Goal: Information Seeking & Learning: Find specific fact

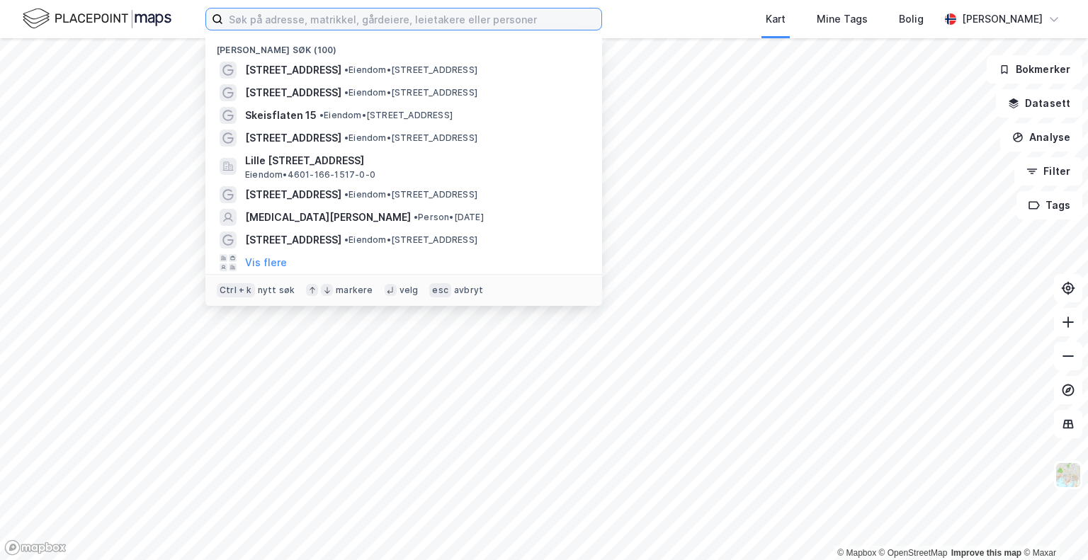
click at [501, 18] on input at bounding box center [412, 18] width 378 height 21
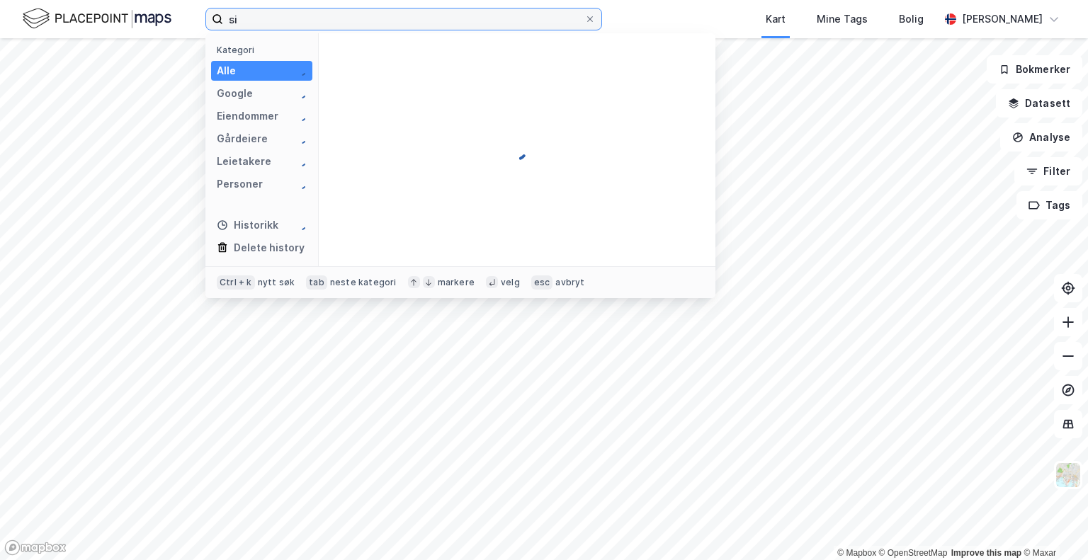
type input "s"
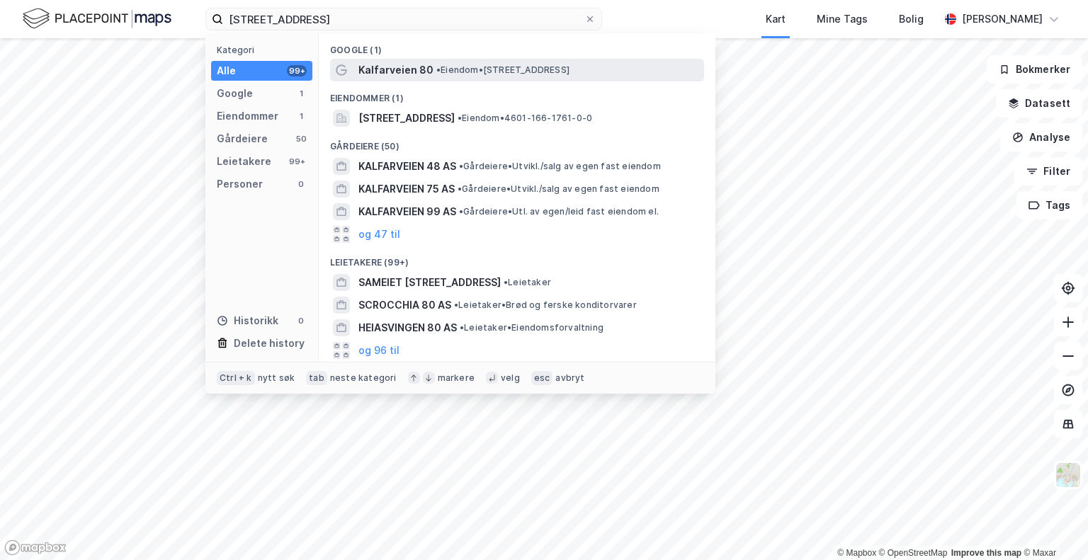
click at [492, 70] on span "• Eiendom • [STREET_ADDRESS]" at bounding box center [502, 69] width 133 height 11
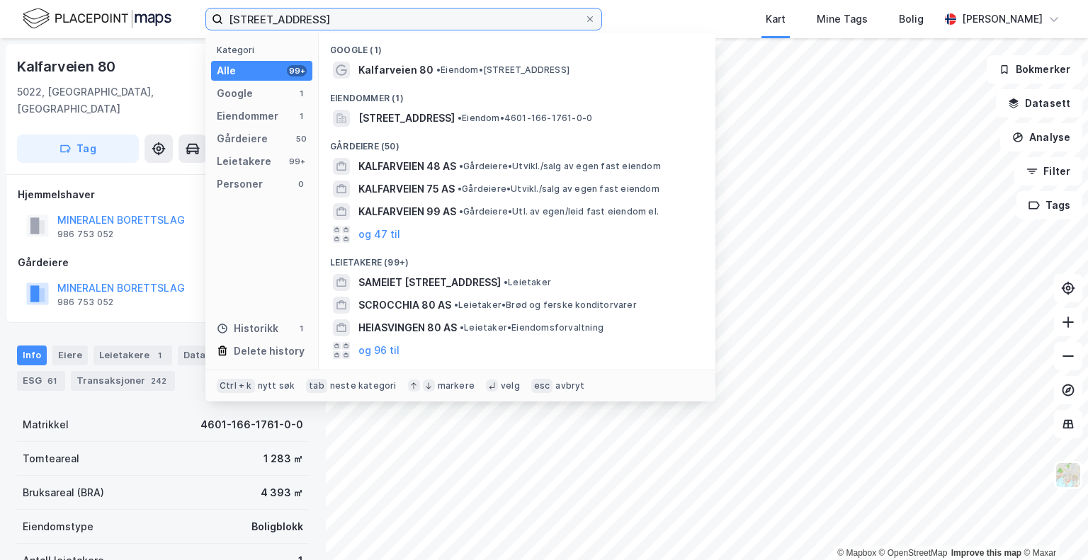
drag, startPoint x: 313, startPoint y: 22, endPoint x: 218, endPoint y: 21, distance: 94.9
click at [218, 21] on label "[STREET_ADDRESS]" at bounding box center [403, 19] width 397 height 23
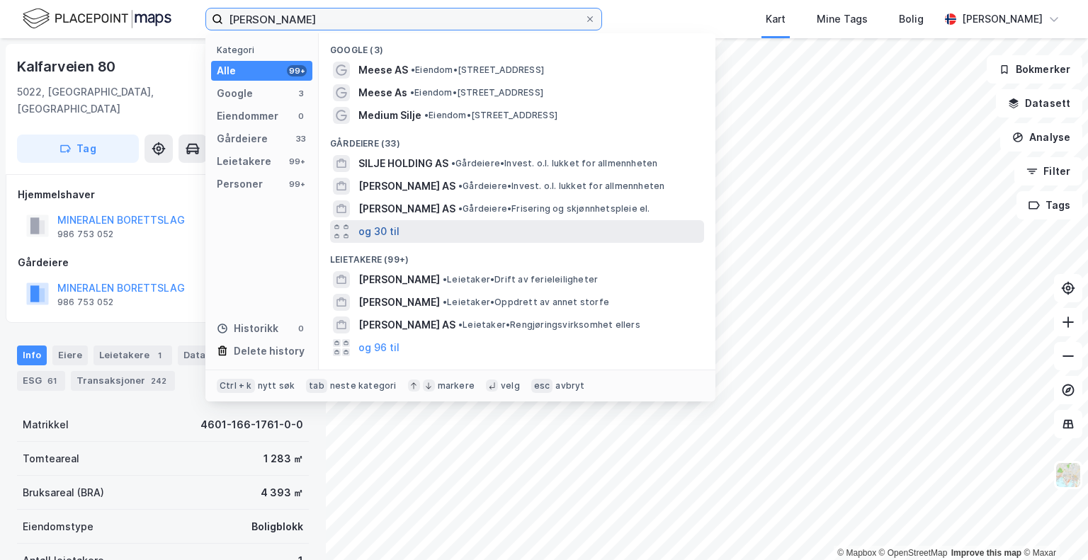
type input "[PERSON_NAME]"
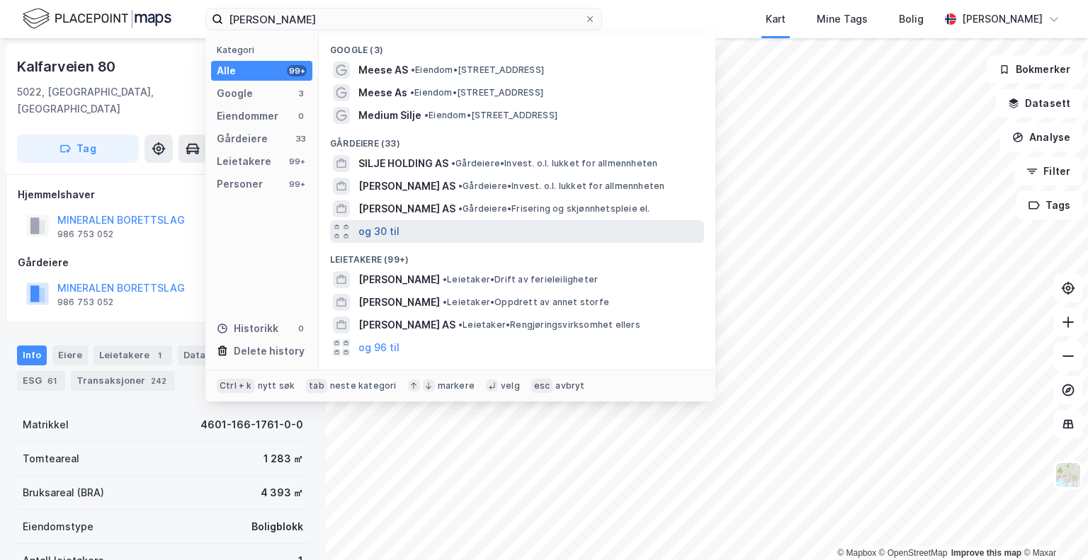
click at [370, 236] on button "og 30 til" at bounding box center [378, 231] width 41 height 17
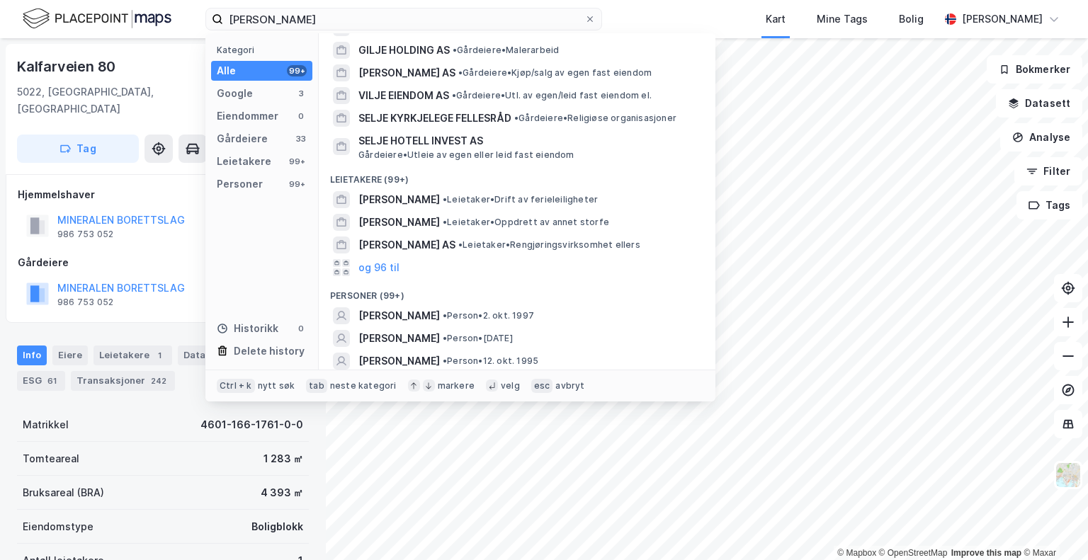
scroll to position [807, 0]
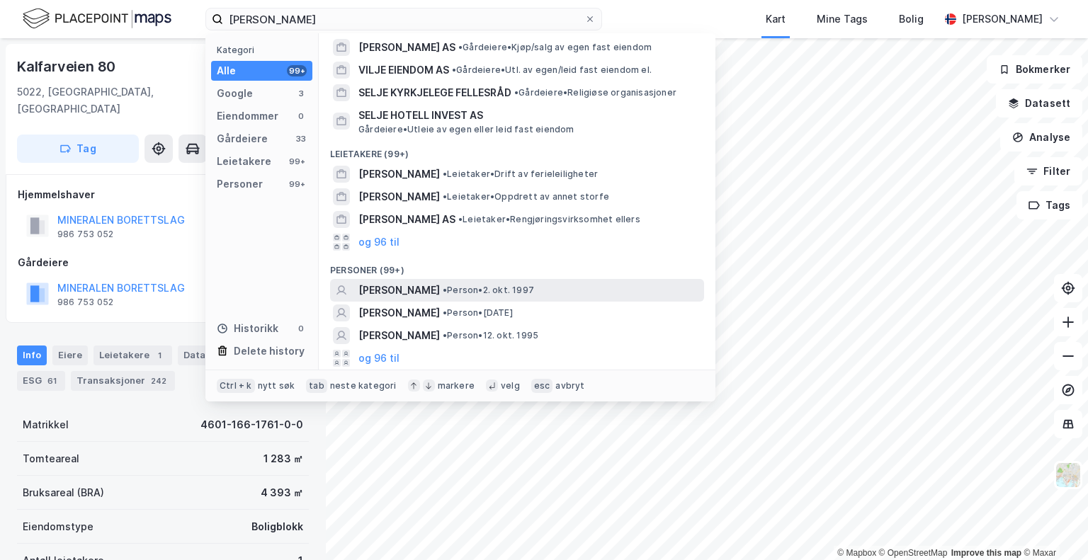
click at [466, 292] on span "• Person • [DATE]" at bounding box center [488, 290] width 91 height 11
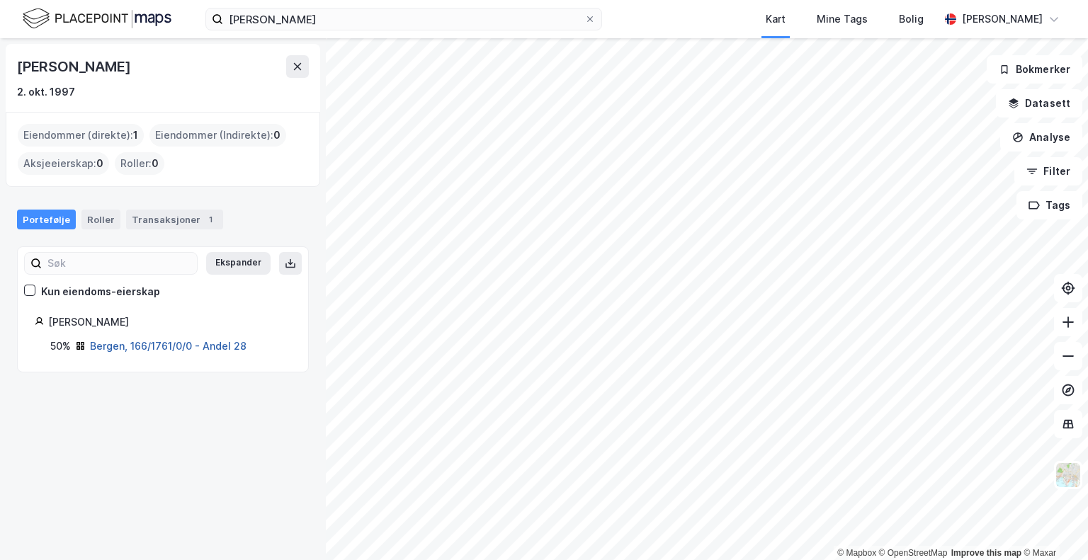
click at [221, 345] on link "Bergen, 166/1761/0/0 - Andel 28" at bounding box center [168, 346] width 157 height 12
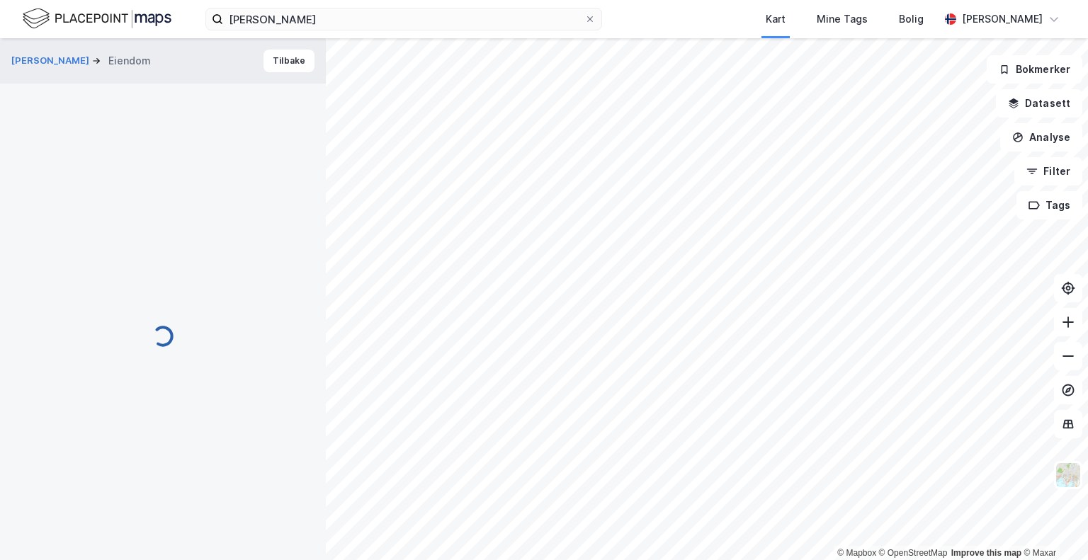
scroll to position [3, 0]
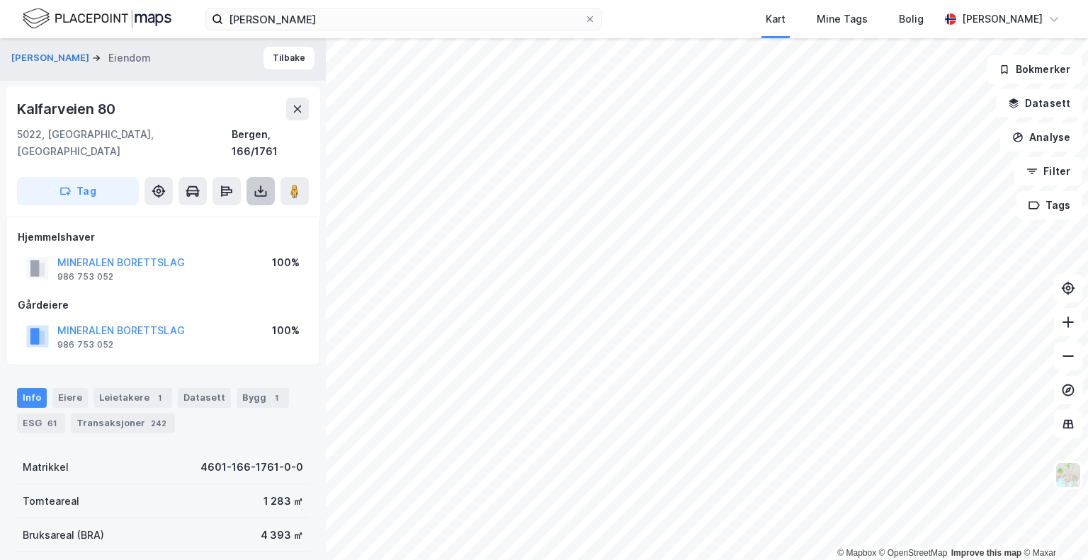
click at [255, 191] on icon at bounding box center [261, 194] width 12 height 6
click at [235, 237] on div "Last ned matrikkelrapport" at bounding box center [207, 242] width 117 height 11
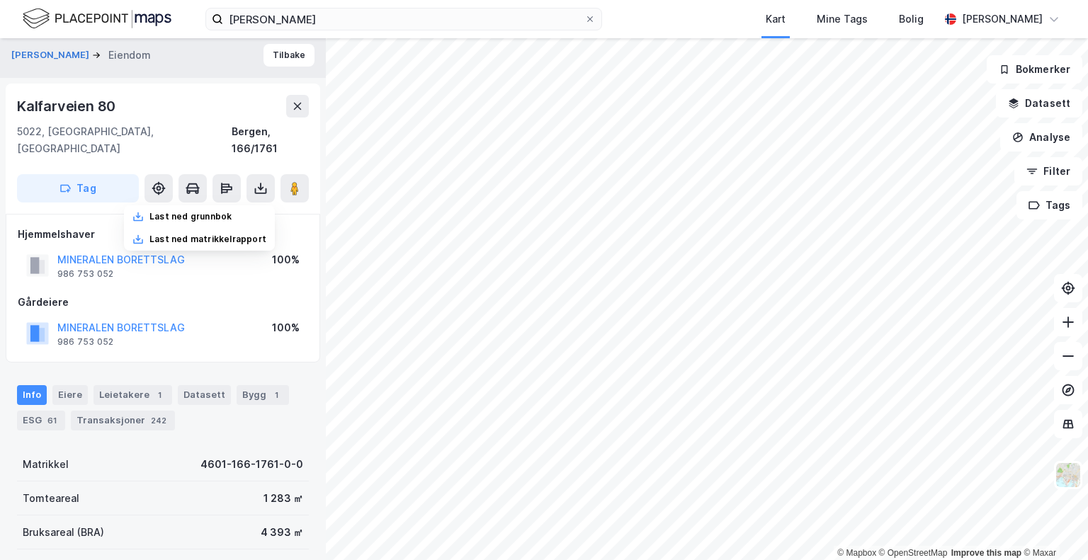
scroll to position [5, 0]
click at [62, 386] on div "Eiere" at bounding box center [69, 396] width 35 height 20
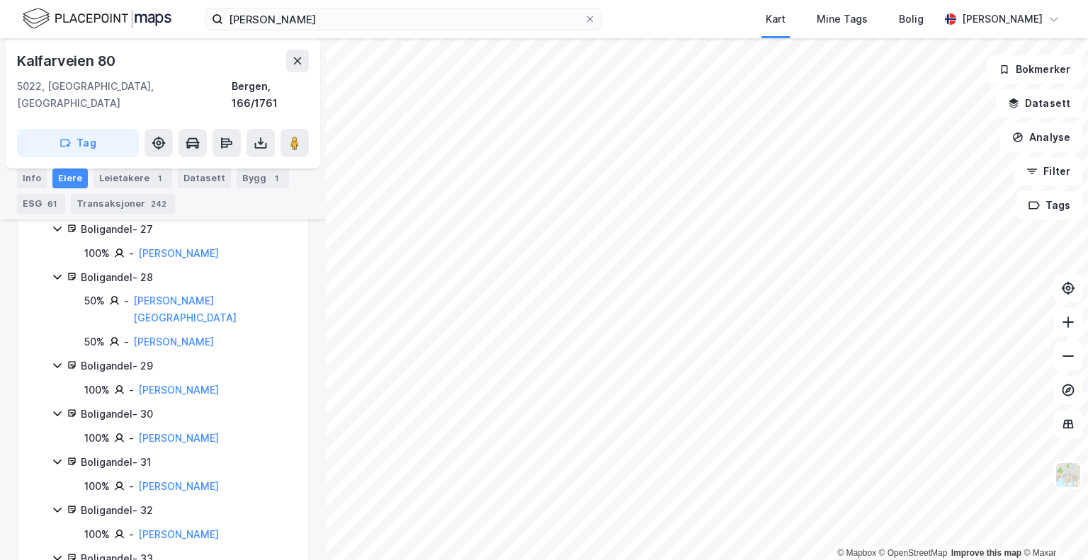
scroll to position [1751, 0]
click at [58, 273] on icon at bounding box center [57, 278] width 11 height 11
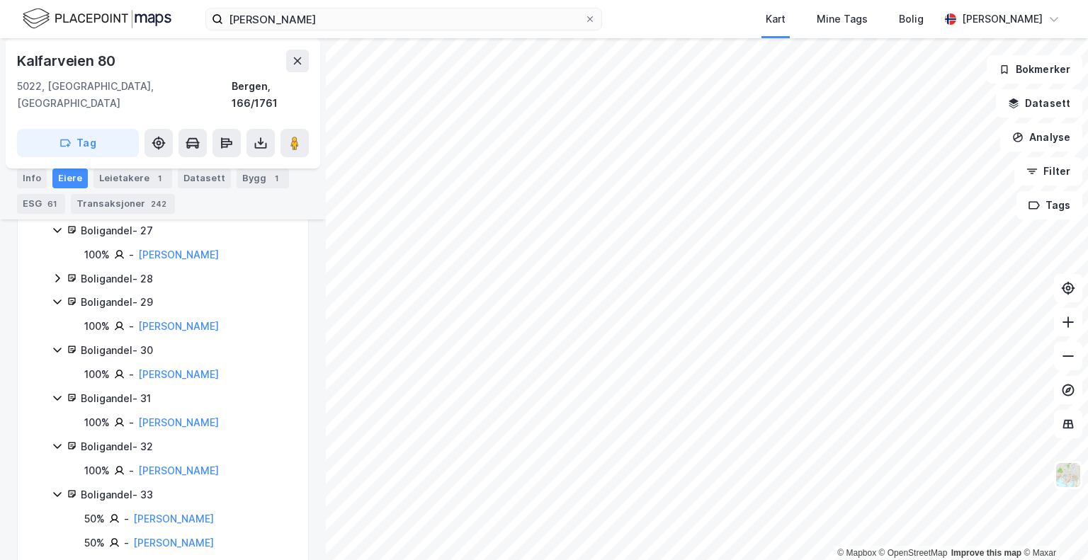
click at [58, 273] on icon at bounding box center [57, 278] width 11 height 11
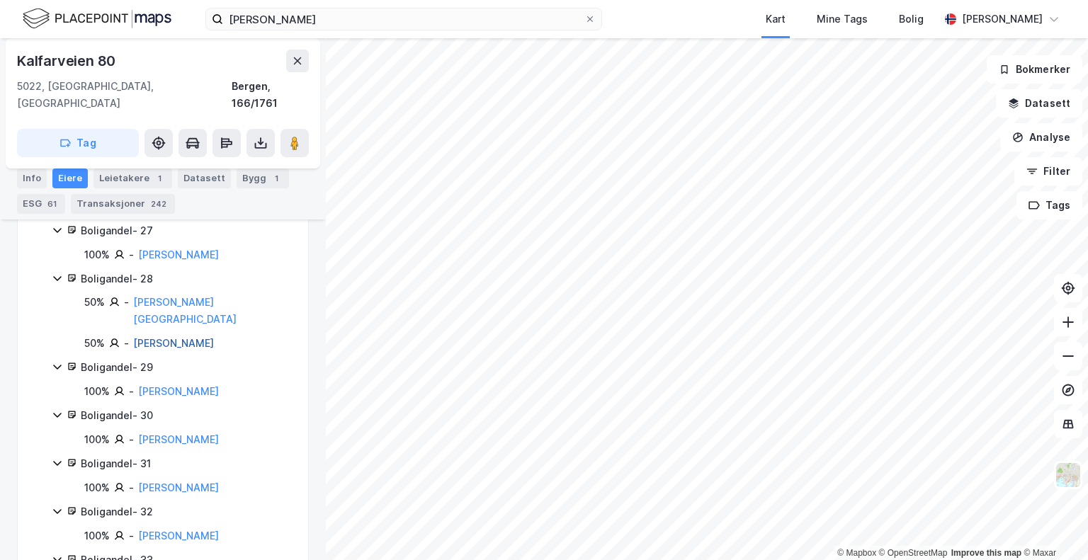
click at [144, 337] on link "[PERSON_NAME]" at bounding box center [173, 343] width 81 height 12
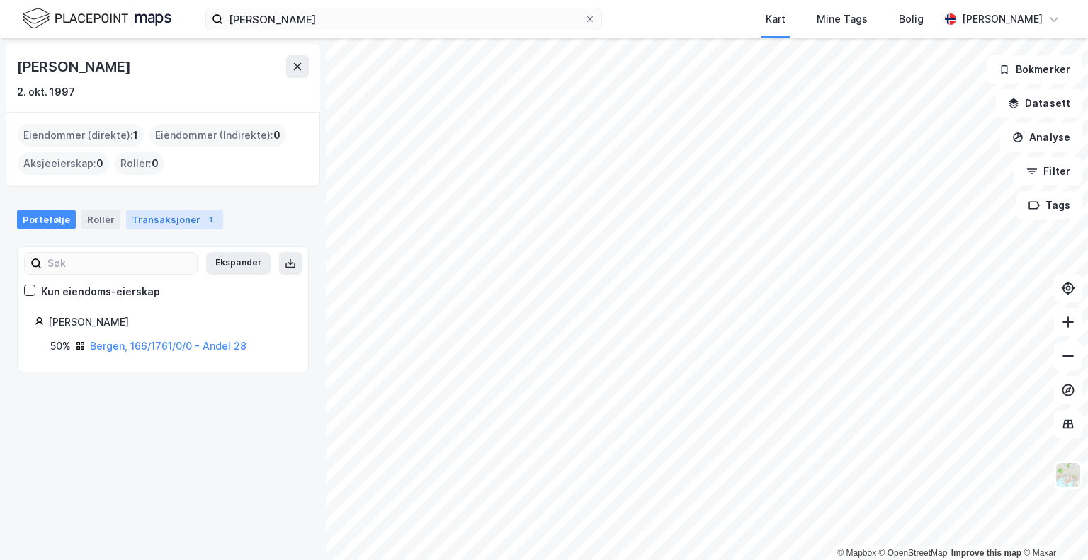
click at [176, 220] on div "Transaksjoner 1" at bounding box center [174, 220] width 97 height 20
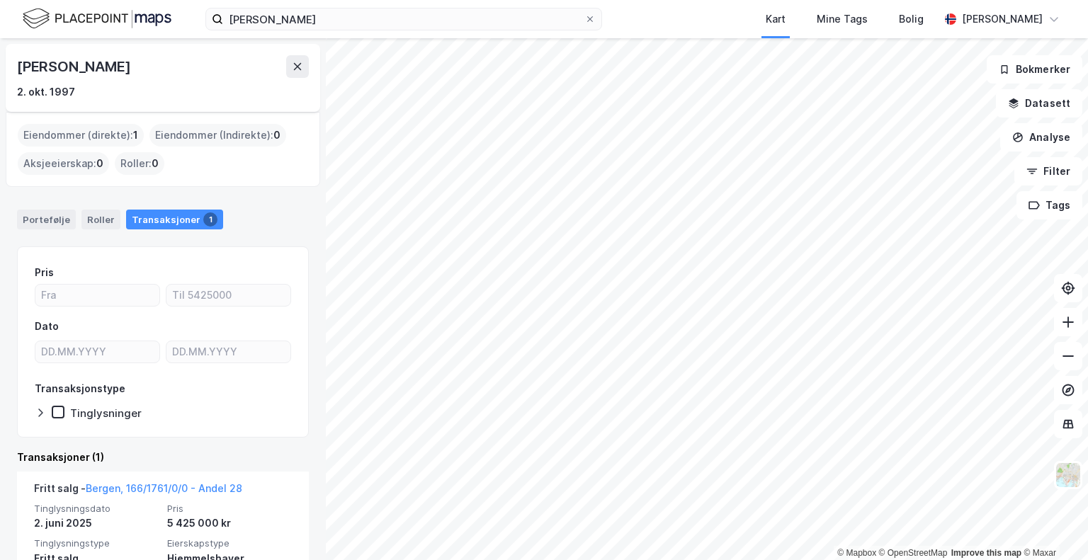
scroll to position [100, 0]
